Goal: Task Accomplishment & Management: Manage account settings

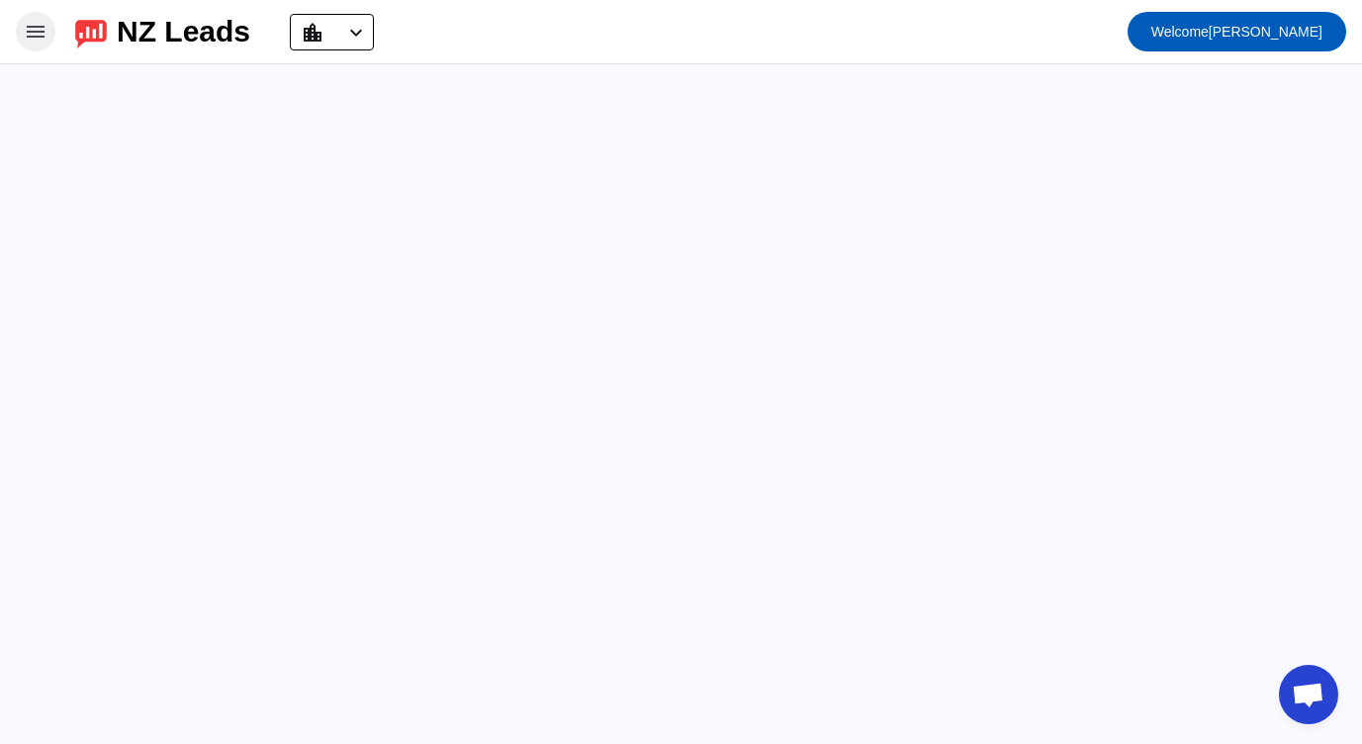
click at [39, 36] on mat-icon "menu" at bounding box center [36, 32] width 24 height 24
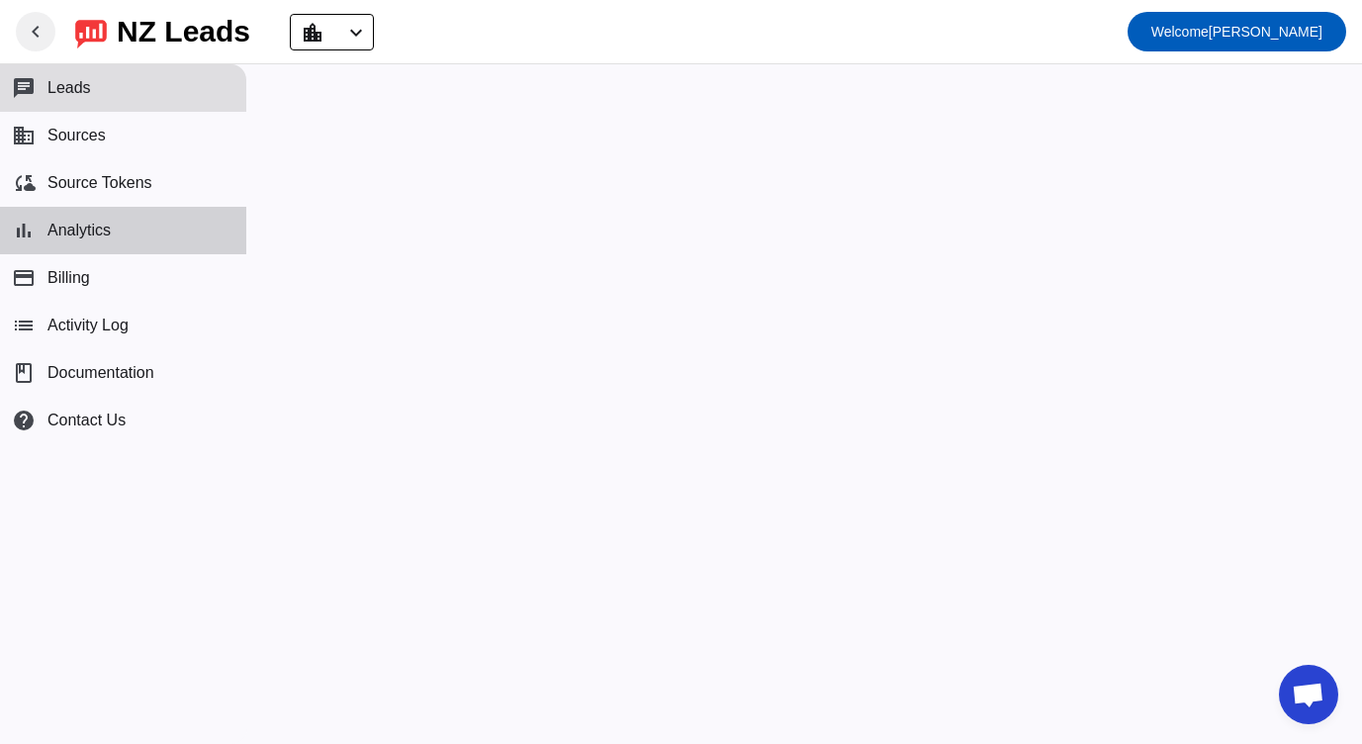
click at [129, 226] on button "bar_chart Analytics" at bounding box center [123, 230] width 246 height 47
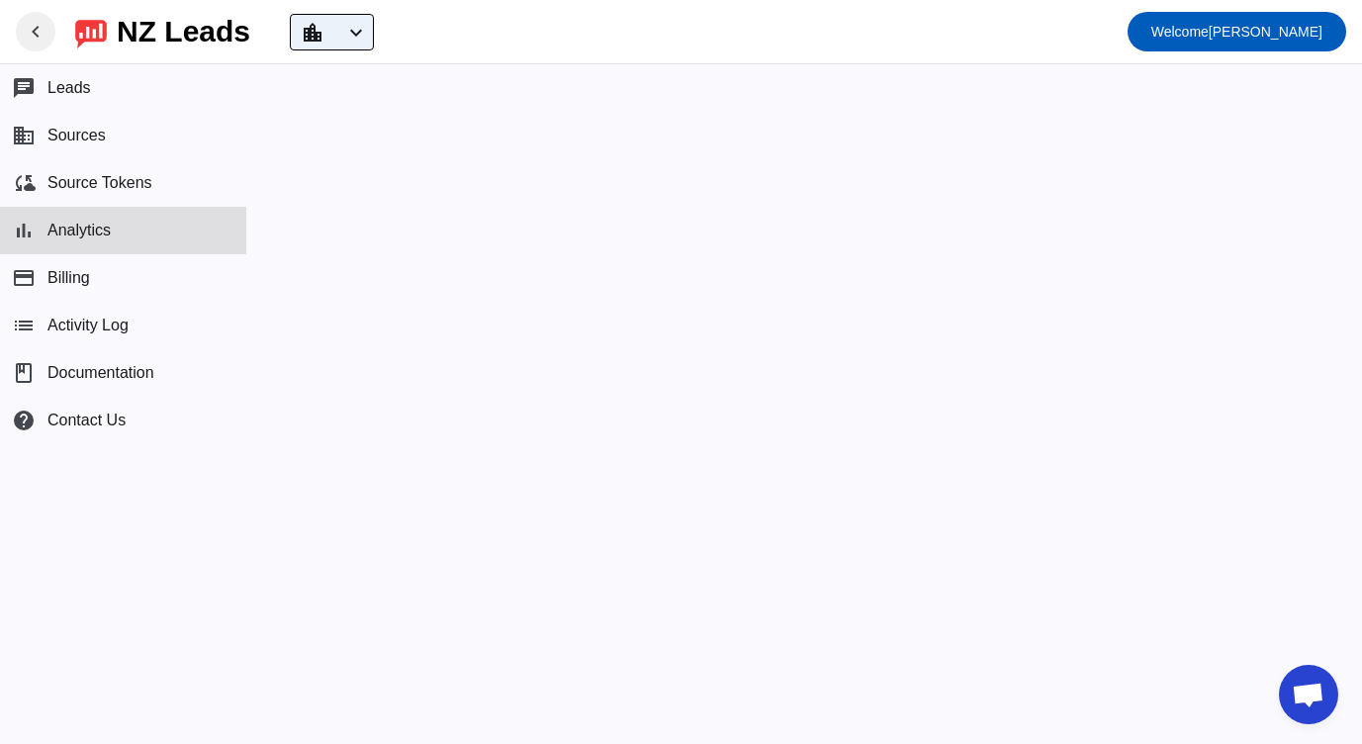
click at [365, 24] on mat-icon "chevron_left" at bounding box center [356, 33] width 24 height 24
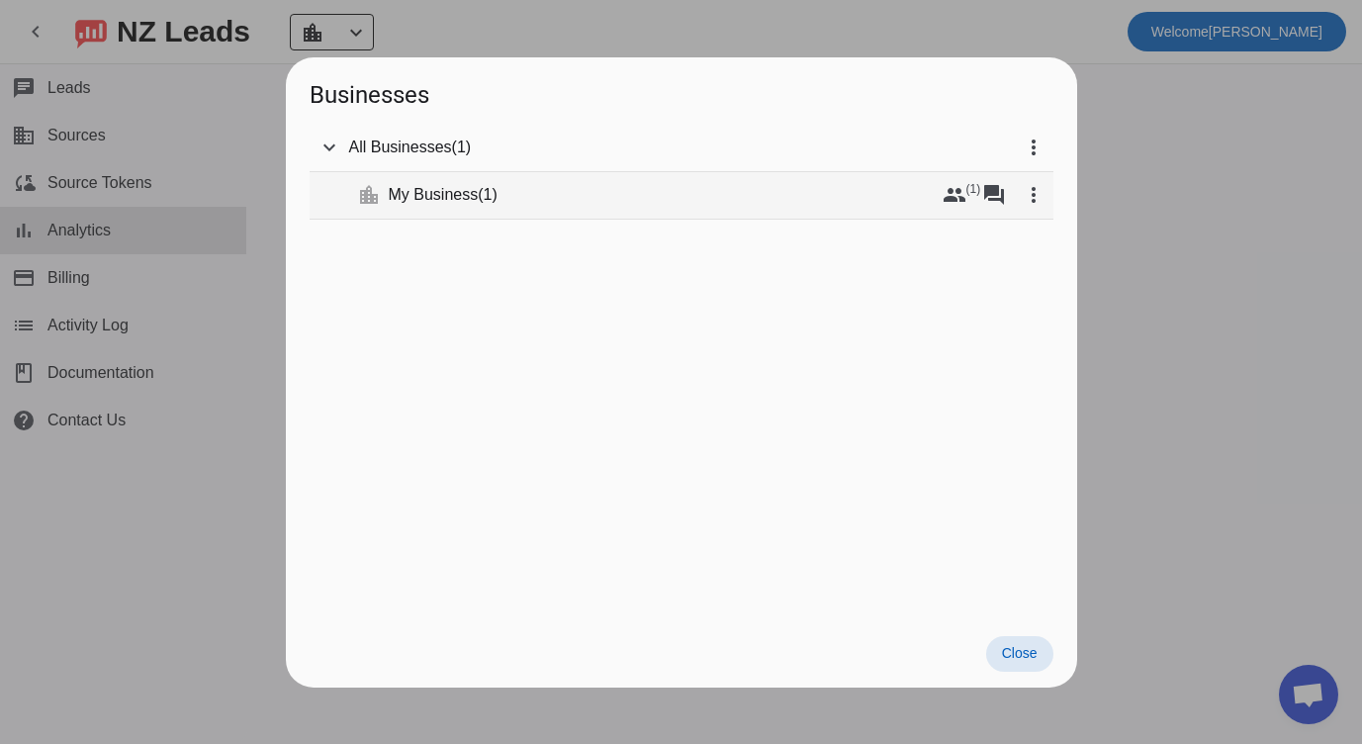
click at [488, 199] on span "1" at bounding box center [488, 194] width 9 height 17
click at [958, 201] on mat-icon "group" at bounding box center [954, 195] width 24 height 24
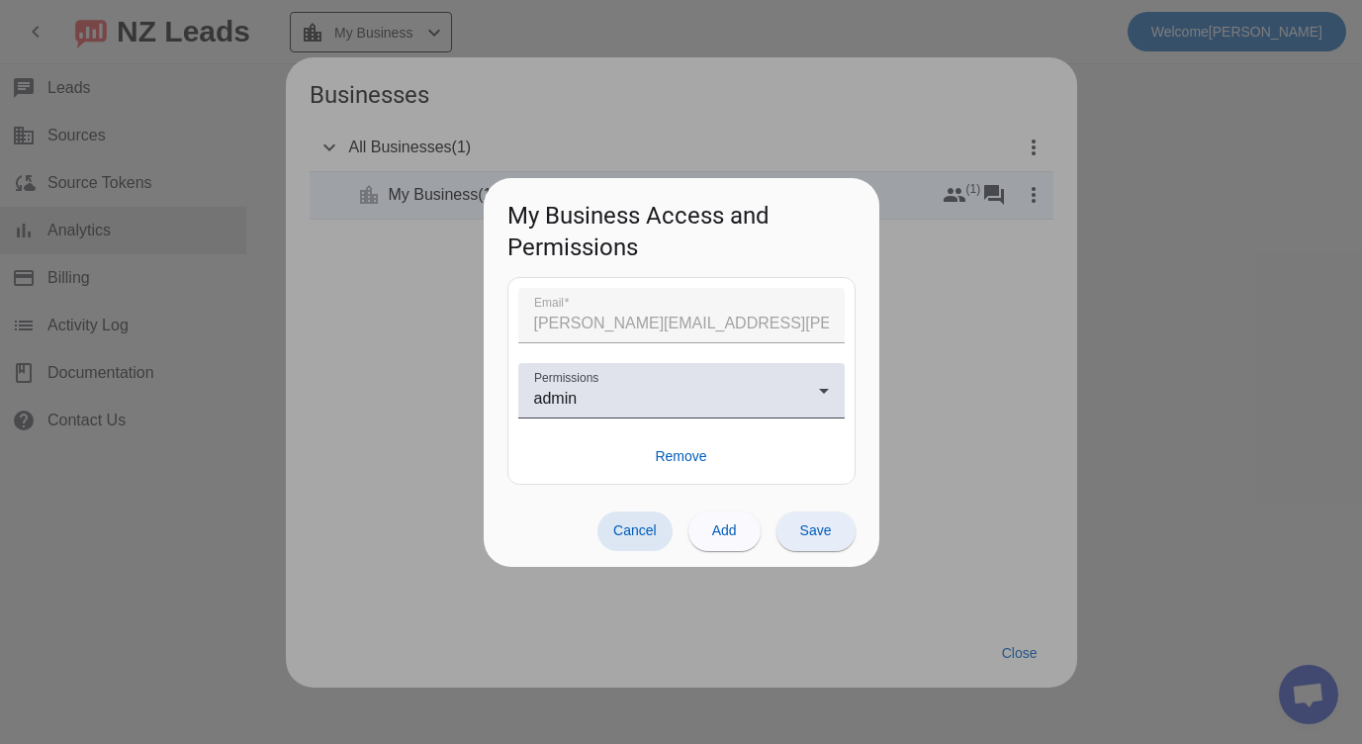
click at [806, 533] on span "Save" at bounding box center [816, 530] width 32 height 16
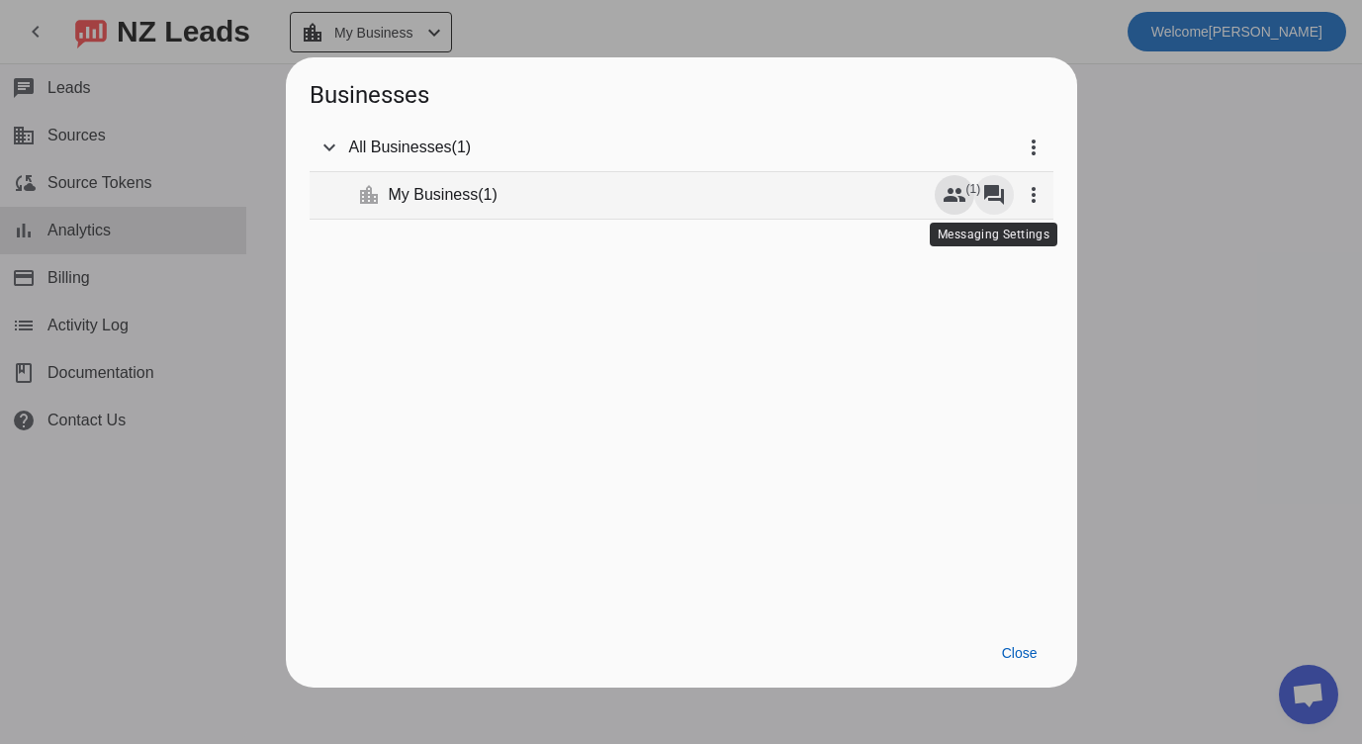
click at [999, 191] on mat-icon "forum" at bounding box center [994, 195] width 24 height 24
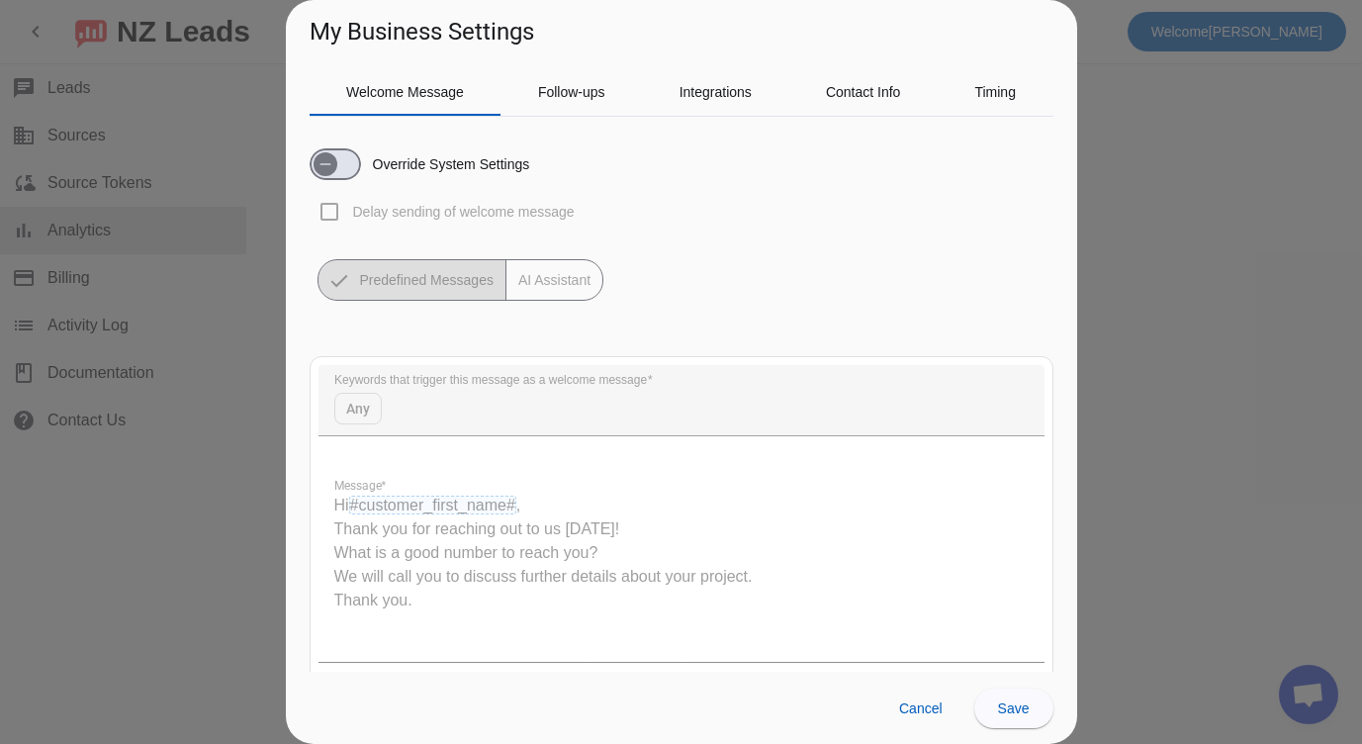
click at [1343, 332] on div at bounding box center [681, 372] width 1362 height 744
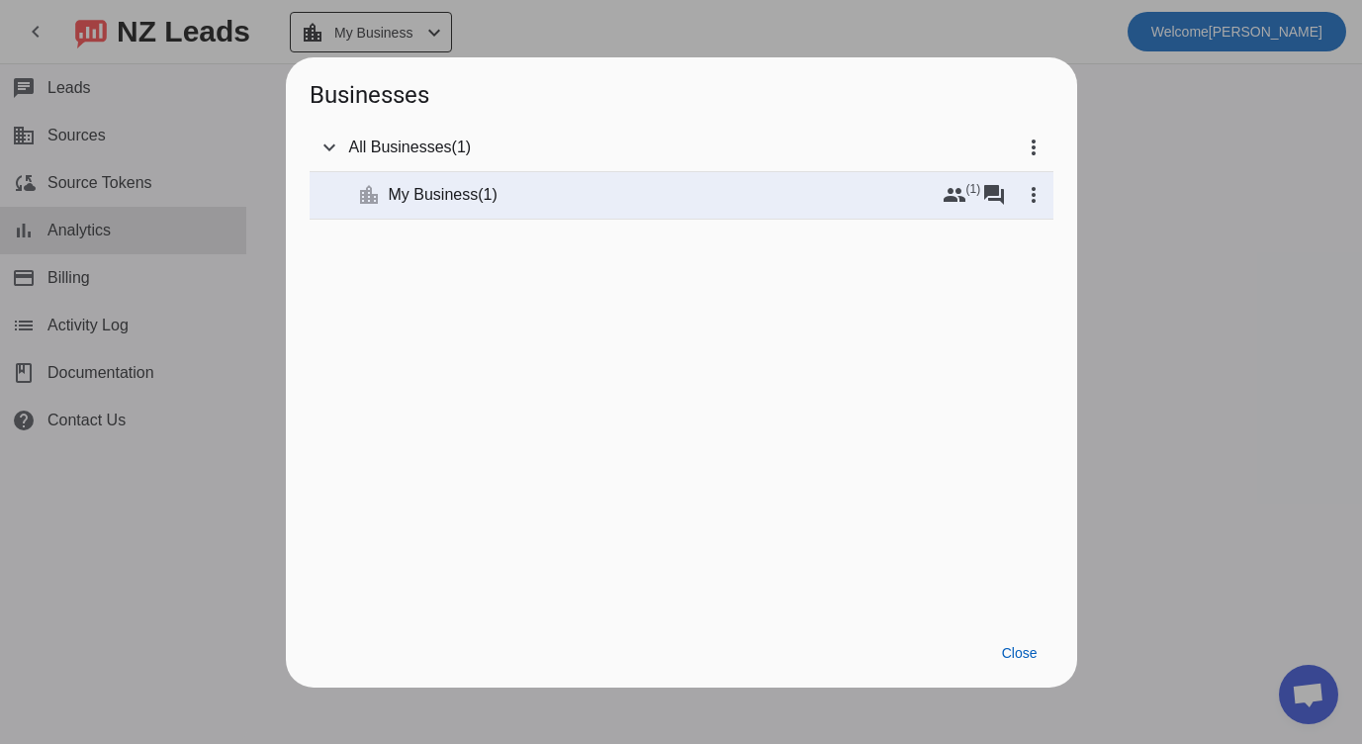
click at [1210, 320] on div at bounding box center [681, 372] width 1362 height 744
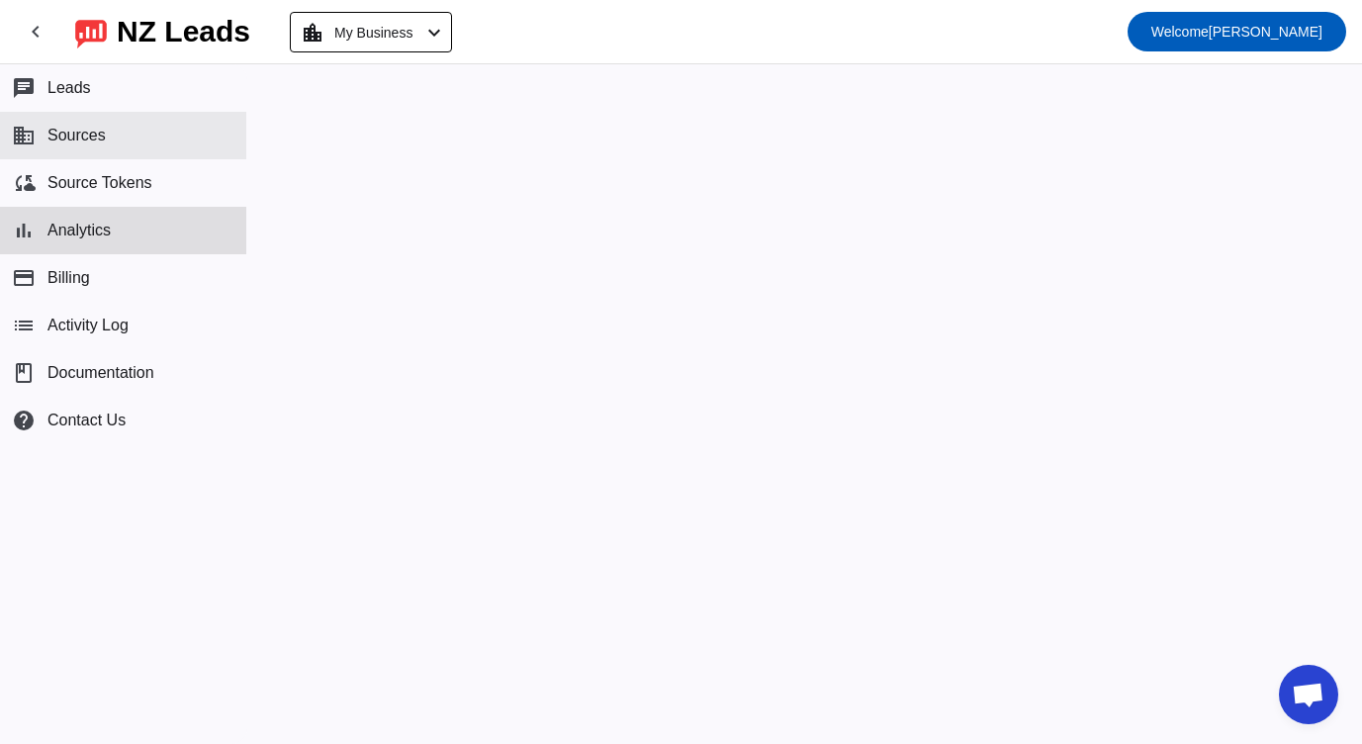
click at [135, 142] on button "business Sources" at bounding box center [123, 135] width 246 height 47
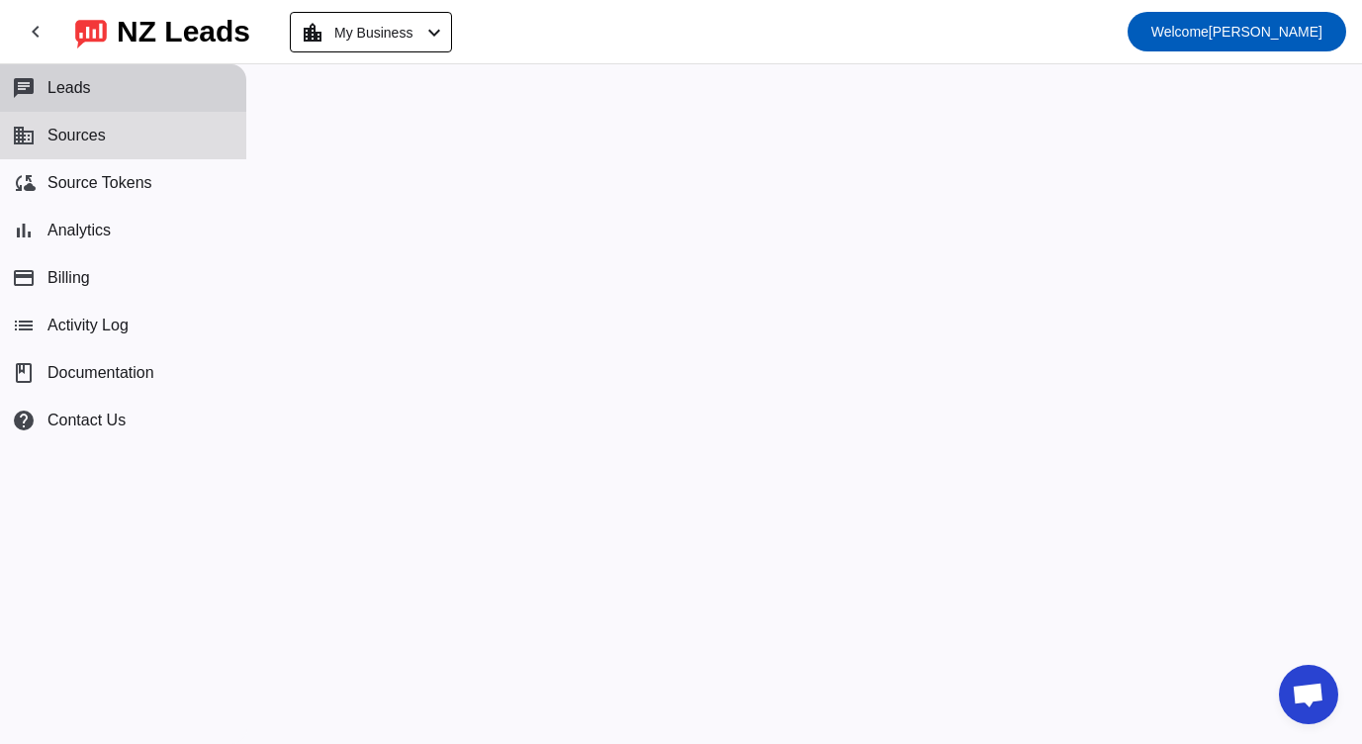
click at [120, 90] on button "chat Leads" at bounding box center [123, 87] width 246 height 47
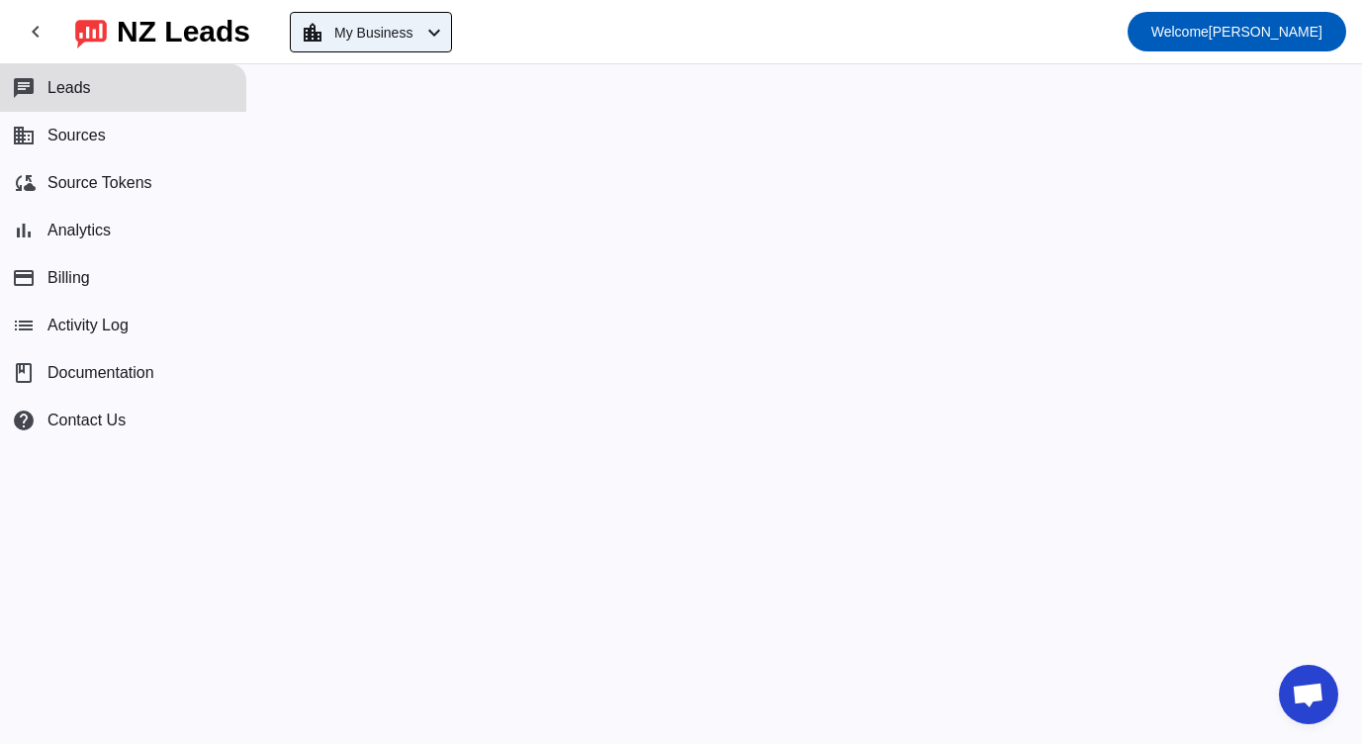
click at [402, 23] on span "My Business" at bounding box center [373, 33] width 78 height 28
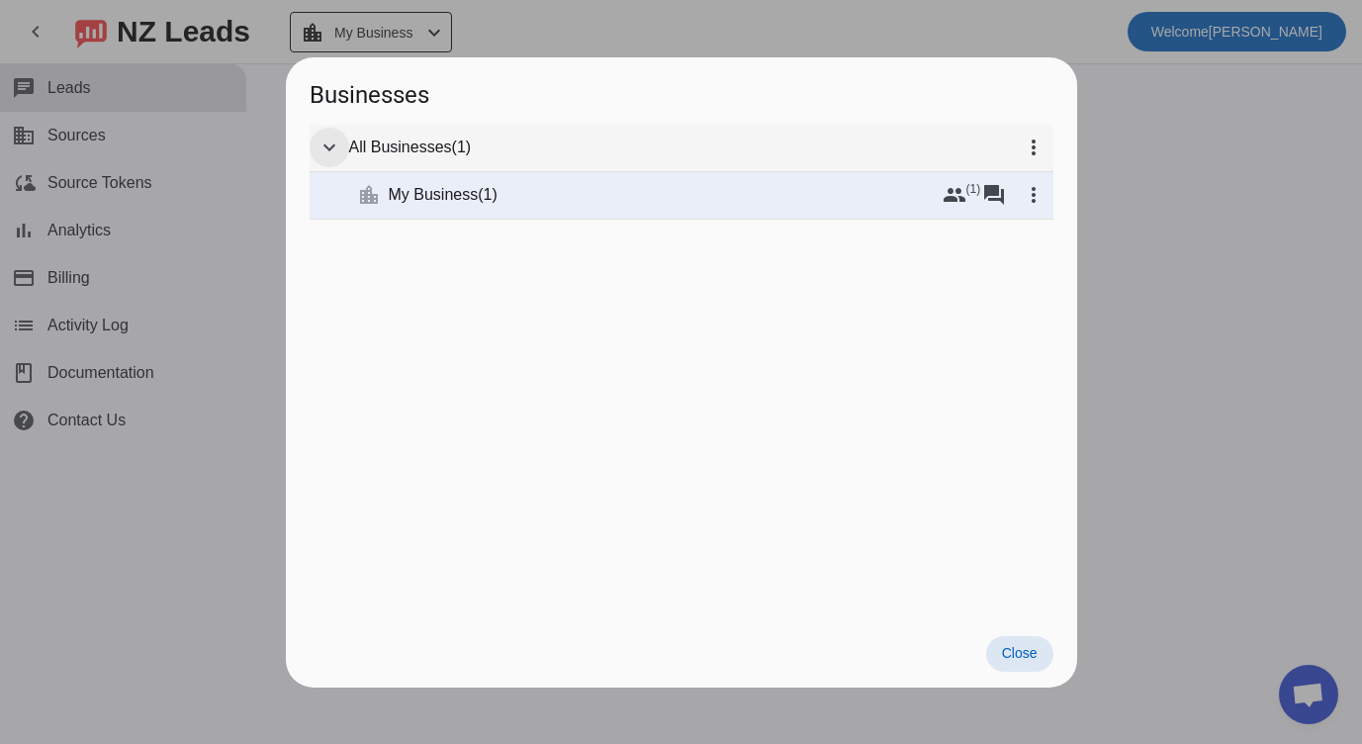
click at [333, 137] on mat-icon "expand_more" at bounding box center [329, 147] width 24 height 24
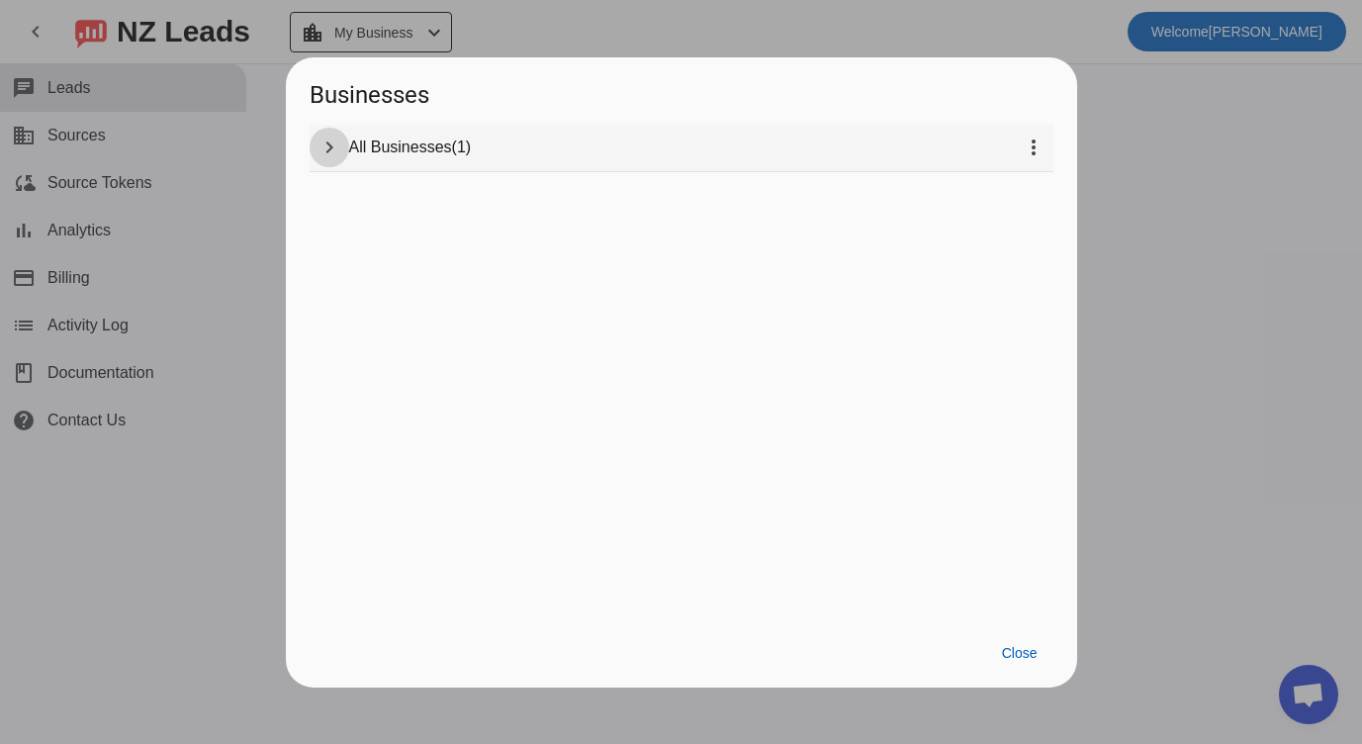
click at [333, 137] on mat-icon "chevron_right" at bounding box center [329, 147] width 24 height 24
click at [609, 177] on mat-tree-node "expand_more location_city My Business ( 1 ) group (1) forum more_vert" at bounding box center [682, 195] width 744 height 47
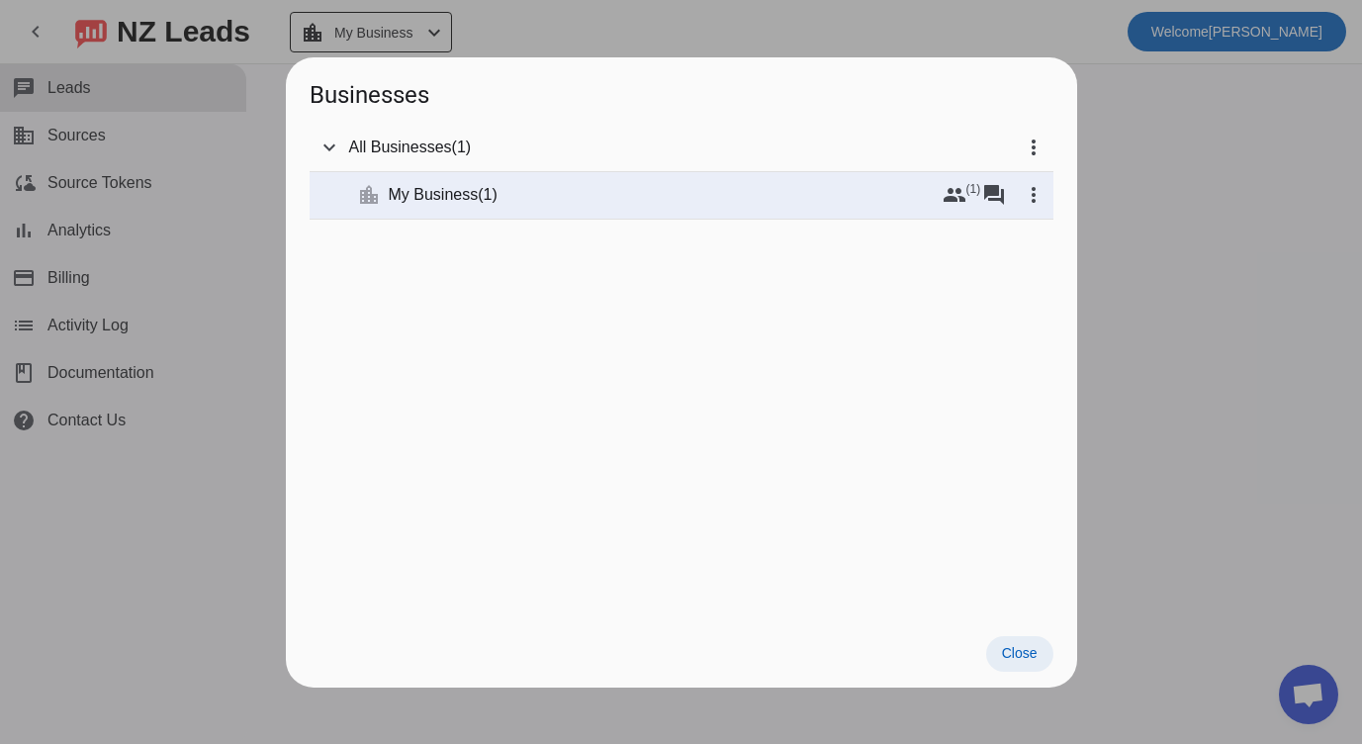
click at [1009, 660] on span "Close" at bounding box center [1020, 653] width 36 height 16
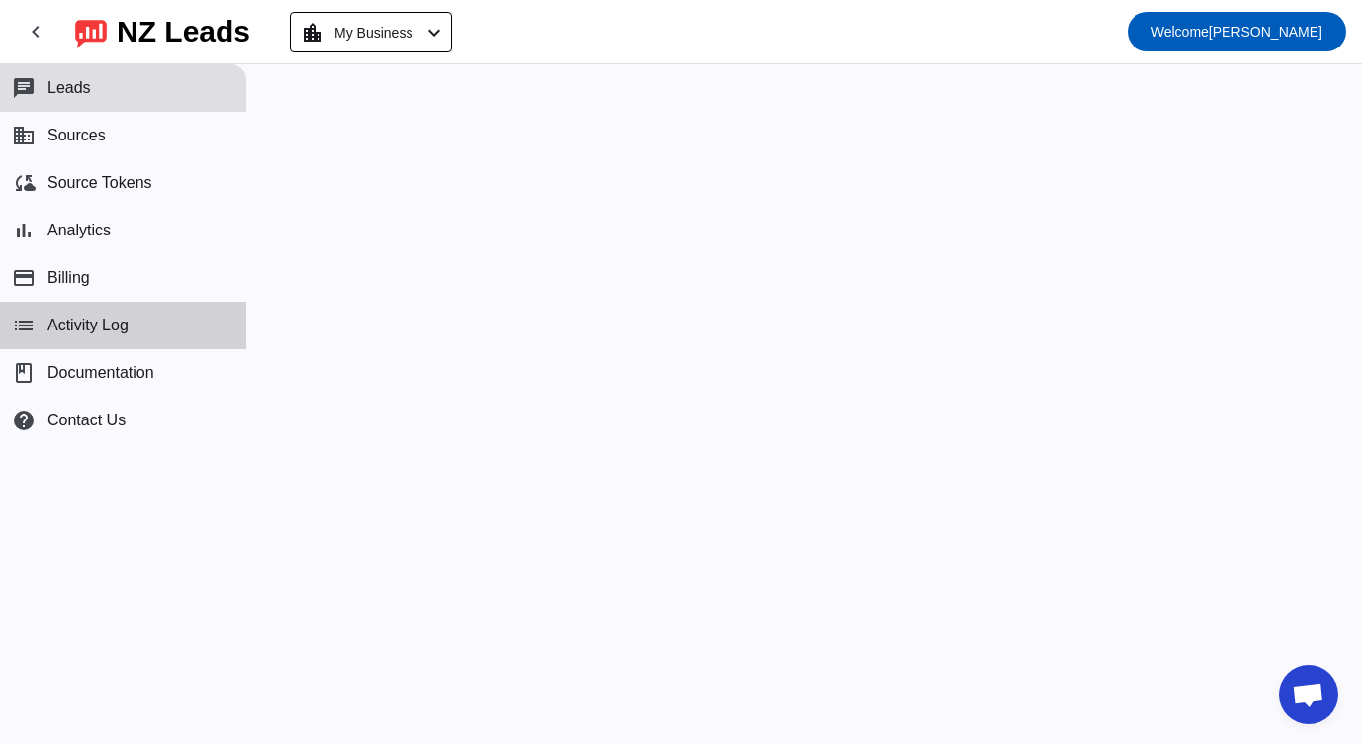
click at [131, 334] on button "list Activity Log" at bounding box center [123, 325] width 246 height 47
